Goal: Transaction & Acquisition: Purchase product/service

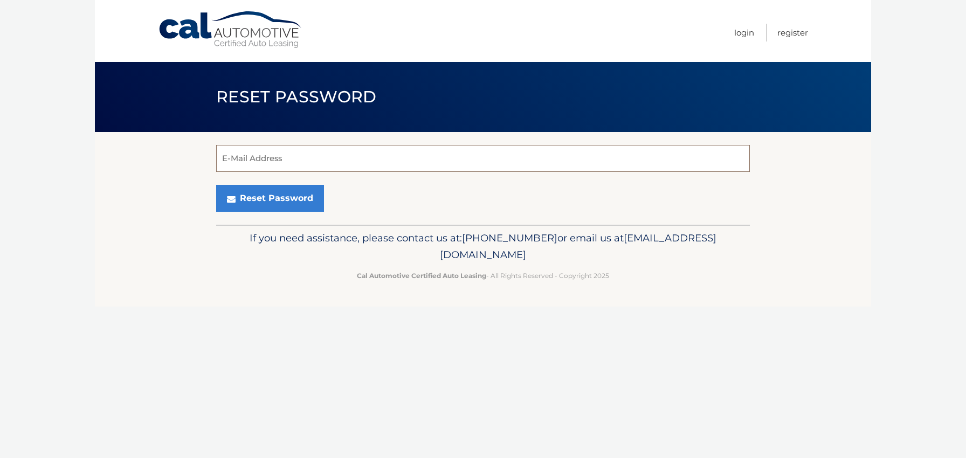
click at [272, 157] on input "E-Mail Address" at bounding box center [483, 158] width 534 height 27
click at [334, 153] on input "E-Mail Address" at bounding box center [483, 158] width 534 height 27
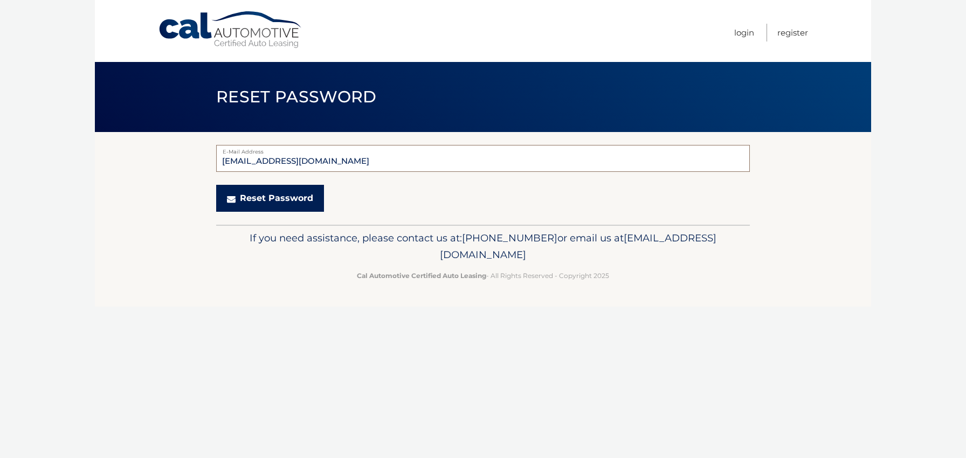
type input "caradivito@gmail.com"
click at [250, 195] on button "Reset Password" at bounding box center [270, 198] width 108 height 27
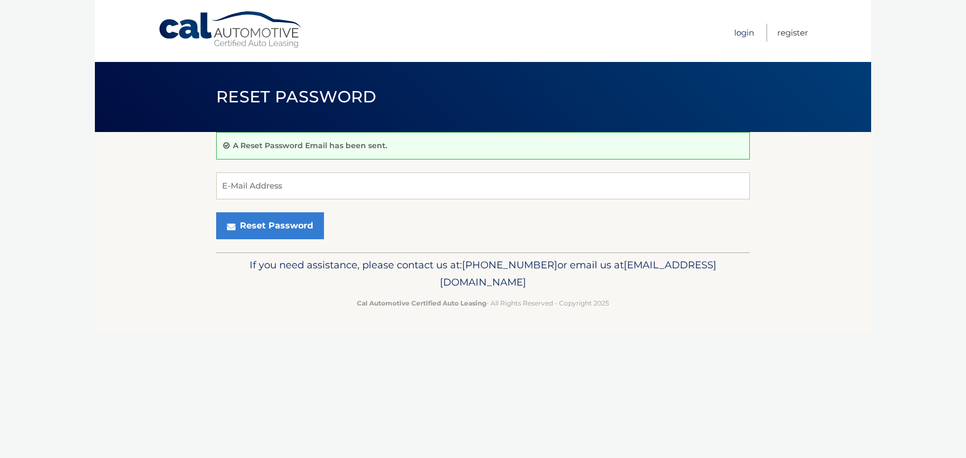
click at [744, 35] on link "Login" at bounding box center [744, 33] width 20 height 18
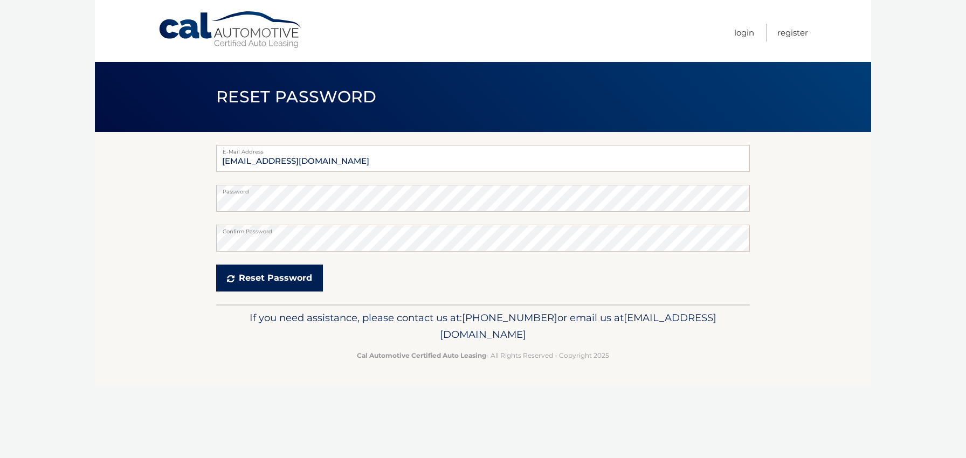
click at [249, 281] on button "Reset Password" at bounding box center [269, 278] width 107 height 27
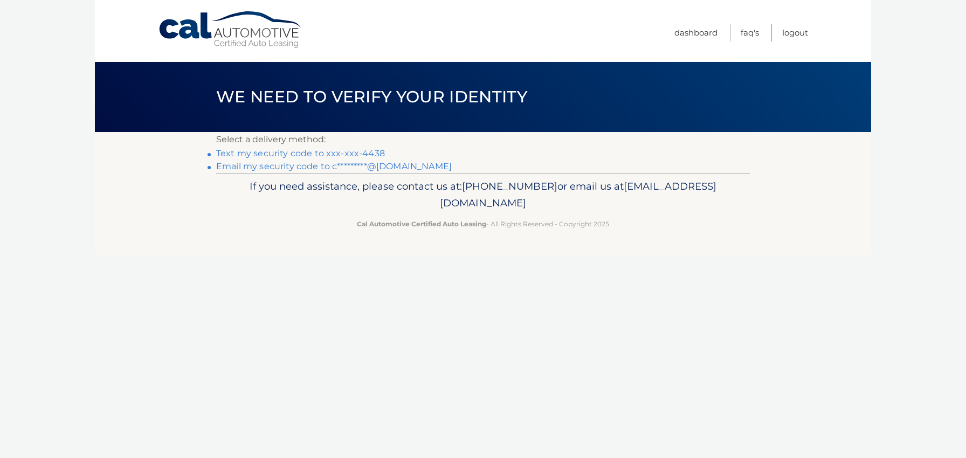
click at [354, 151] on link "Text my security code to xxx-xxx-4438" at bounding box center [300, 153] width 169 height 10
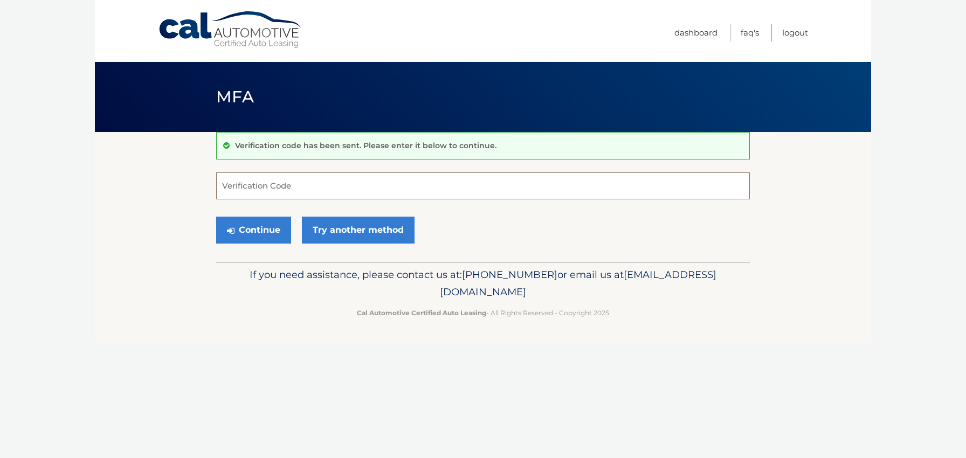
click at [308, 193] on input "Verification Code" at bounding box center [483, 185] width 534 height 27
type input "508673"
click at [267, 225] on button "Continue" at bounding box center [253, 230] width 75 height 27
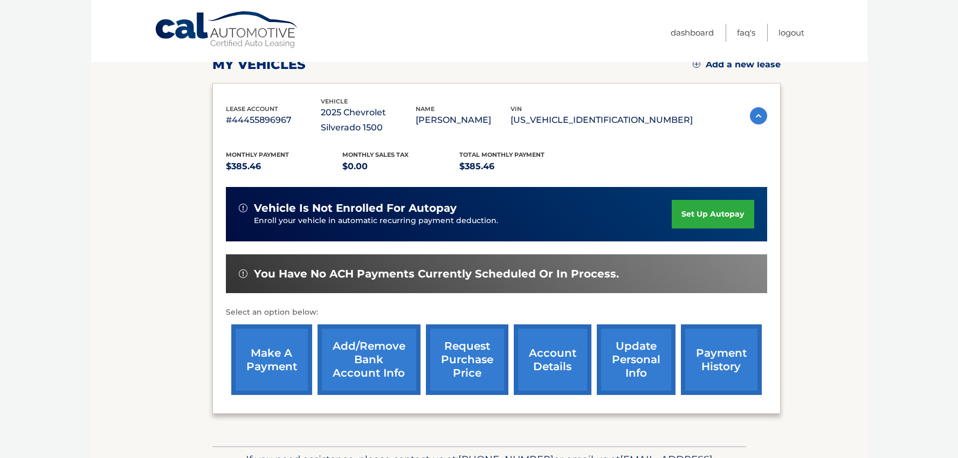
scroll to position [210, 0]
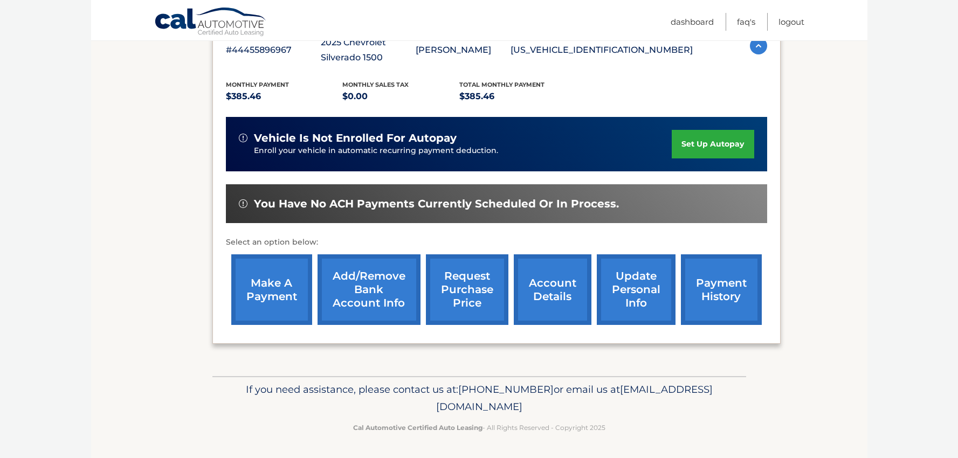
click at [254, 295] on link "make a payment" at bounding box center [271, 289] width 81 height 71
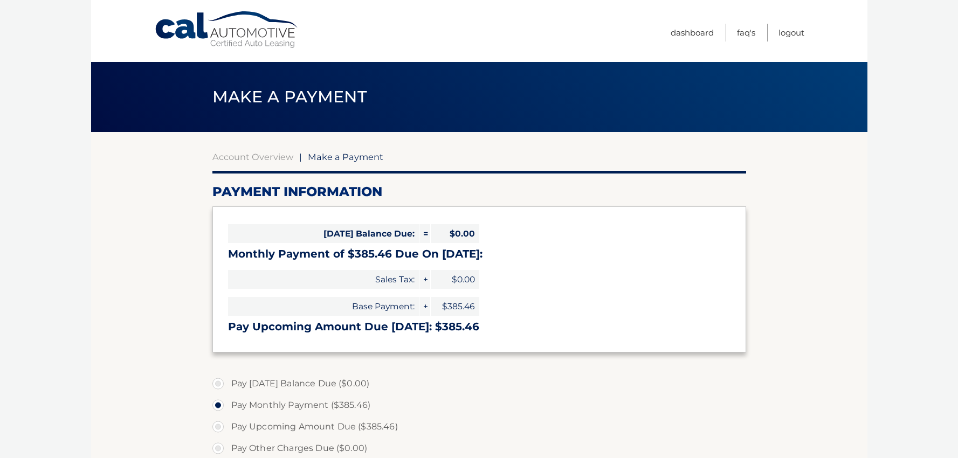
select select "Y2YzYzczZjYtZDYxMS00MGI0LWJmMDEtMjA0OWQ2NThkNDgz"
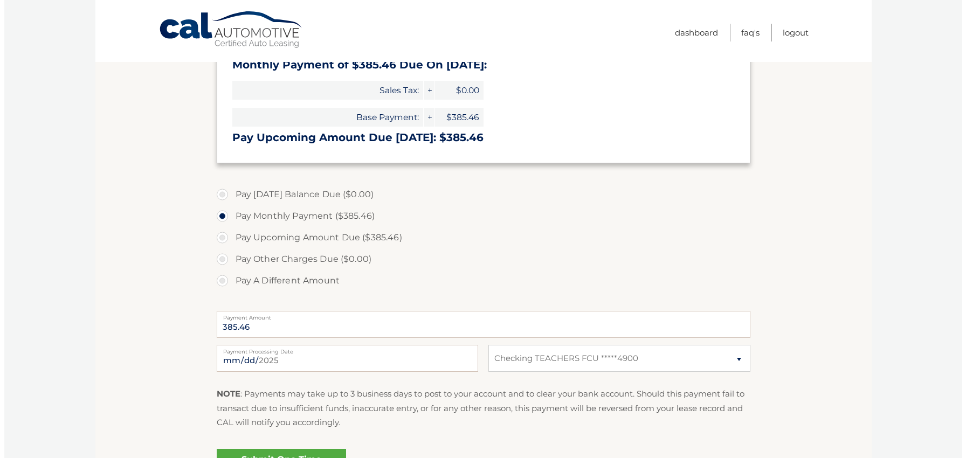
scroll to position [312, 0]
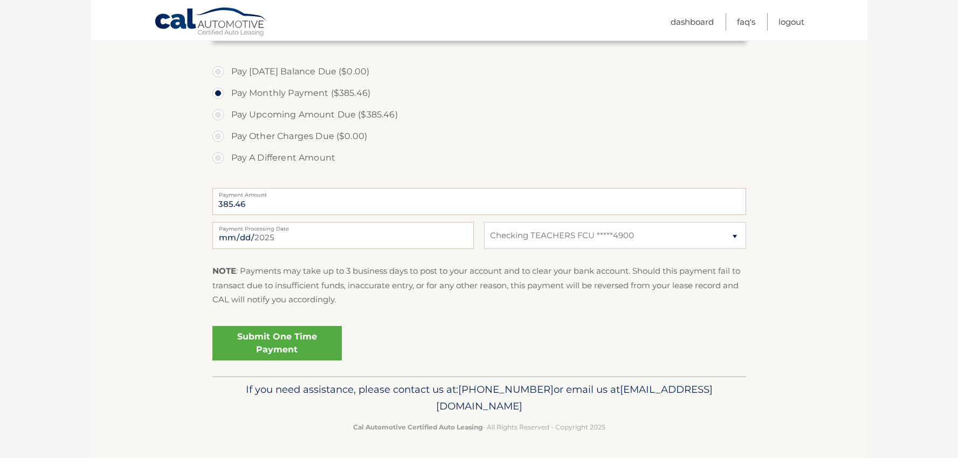
click at [253, 342] on link "Submit One Time Payment" at bounding box center [276, 343] width 129 height 34
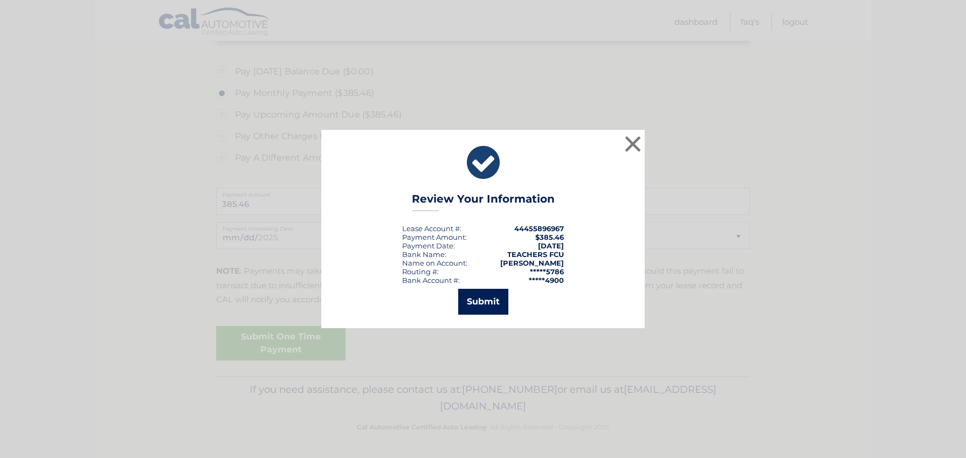
click at [491, 298] on button "Submit" at bounding box center [483, 302] width 50 height 26
